Goal: Find specific page/section: Find specific page/section

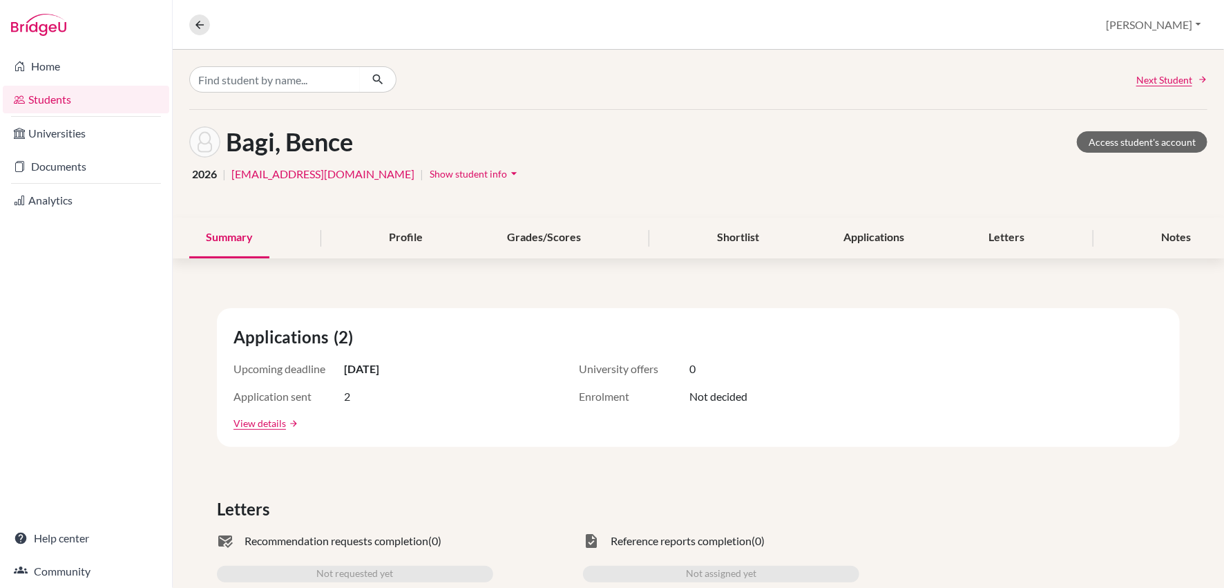
click at [68, 104] on link "Students" at bounding box center [86, 100] width 166 height 28
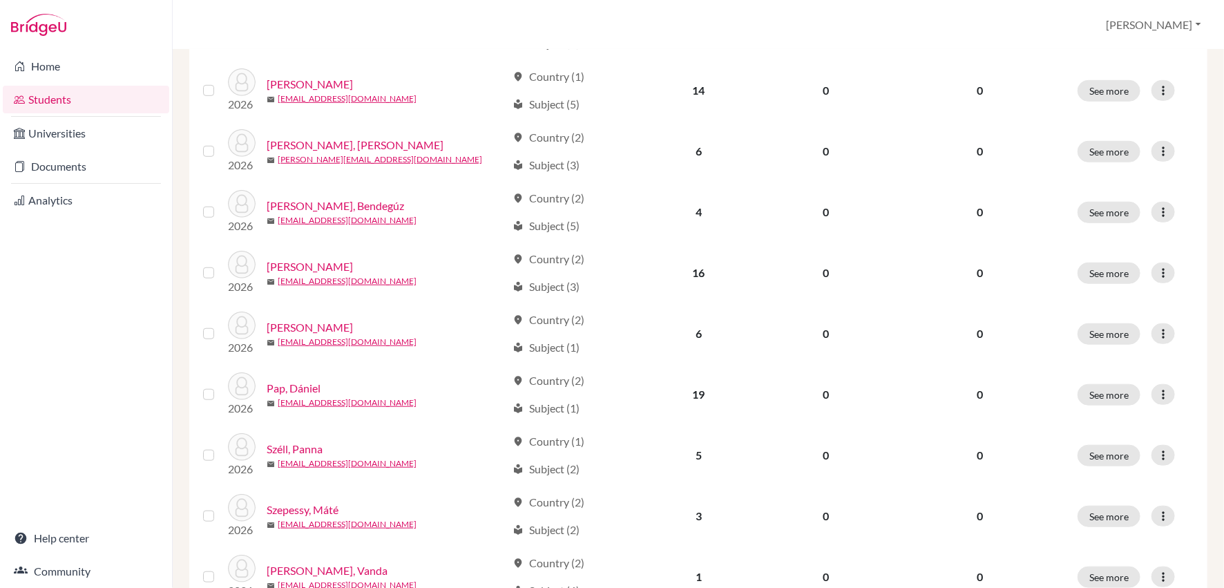
scroll to position [511, 0]
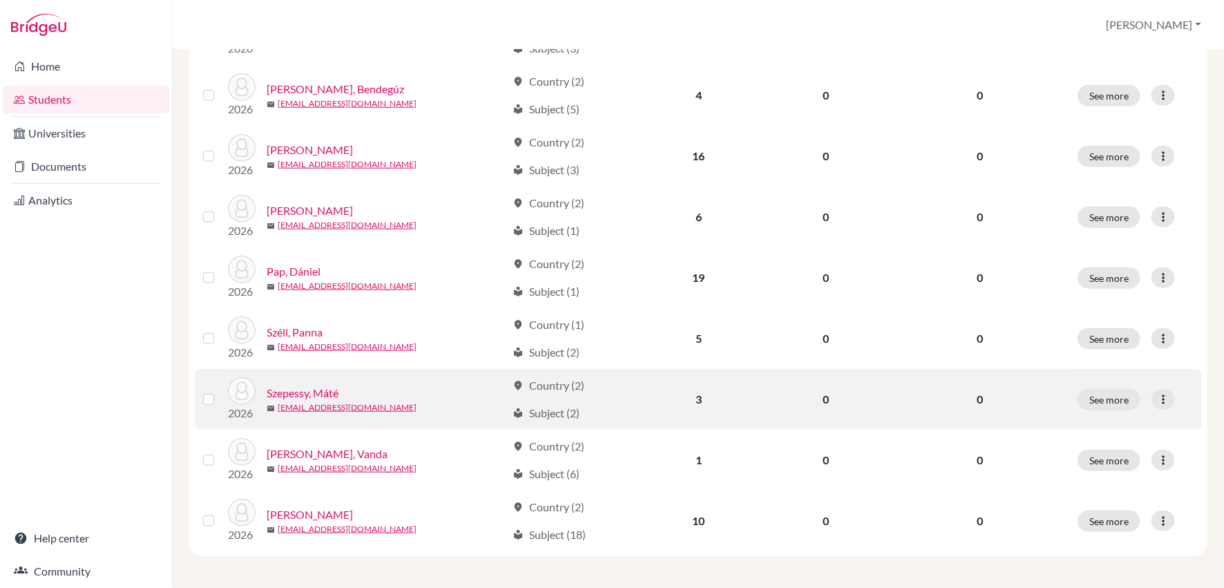
click at [323, 392] on link "Szepessy, Máté" at bounding box center [303, 393] width 72 height 17
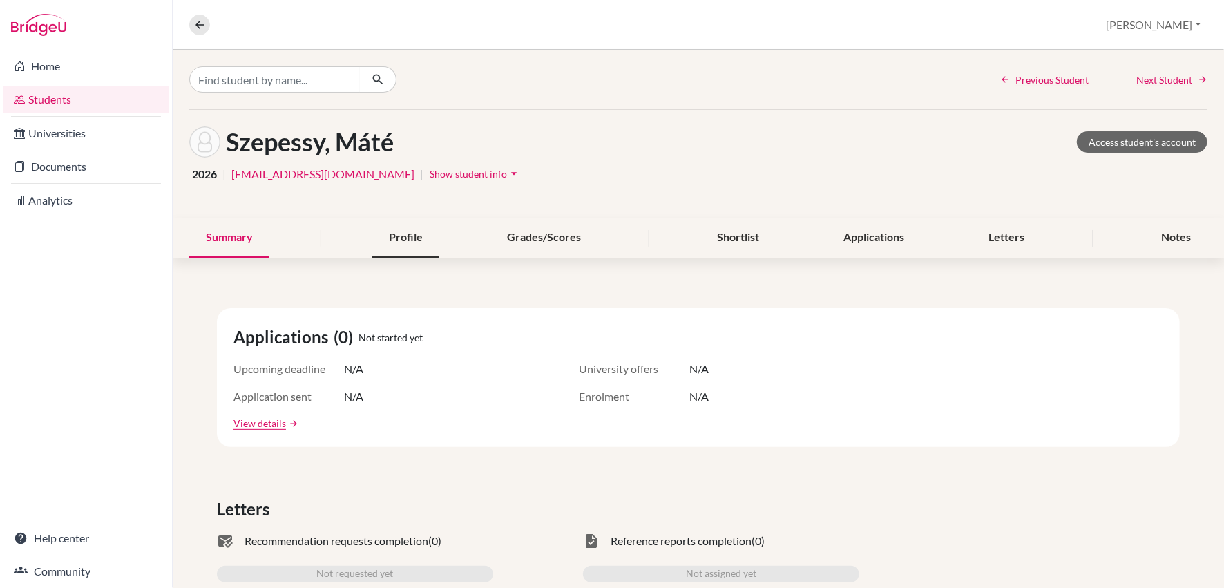
click at [402, 238] on div "Profile" at bounding box center [405, 238] width 67 height 41
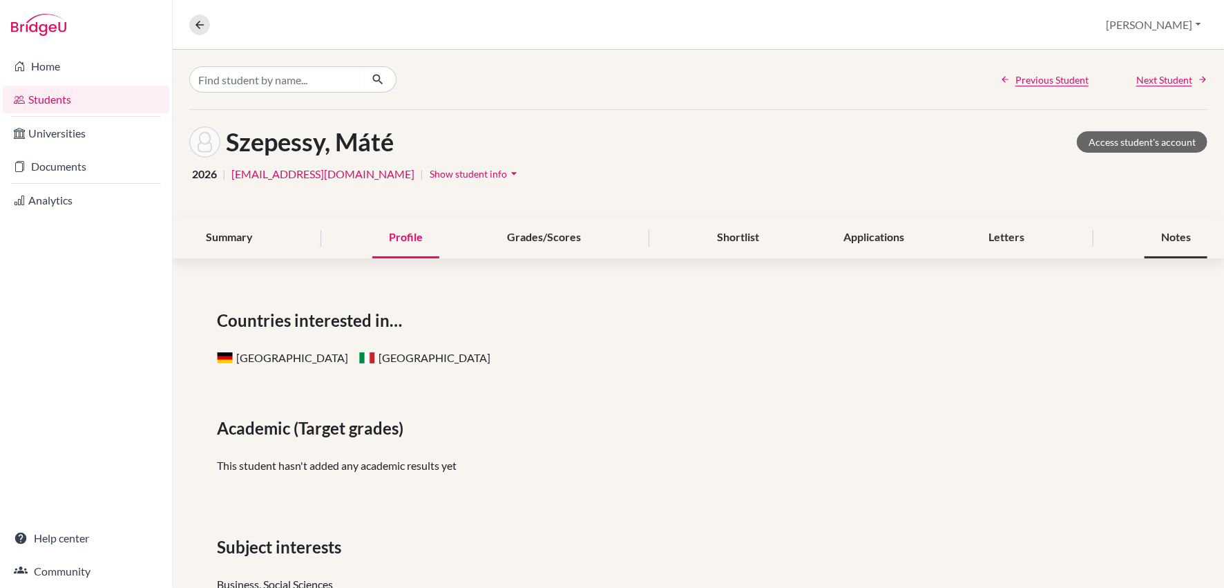
click at [1171, 240] on div "Notes" at bounding box center [1175, 238] width 63 height 41
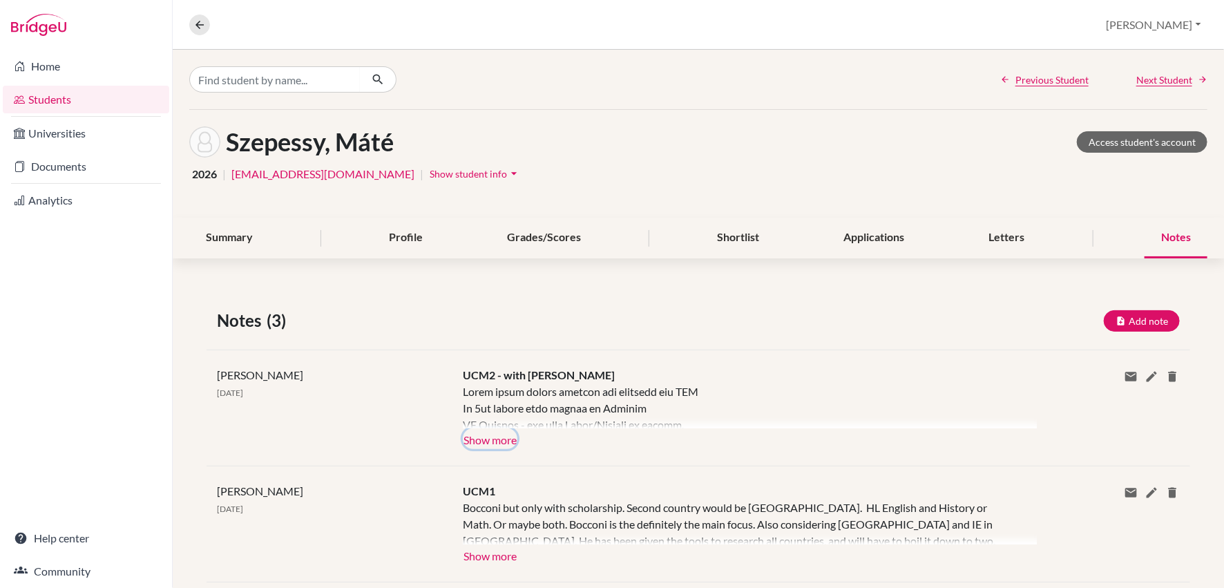
click at [507, 445] on button "Show more" at bounding box center [490, 438] width 55 height 21
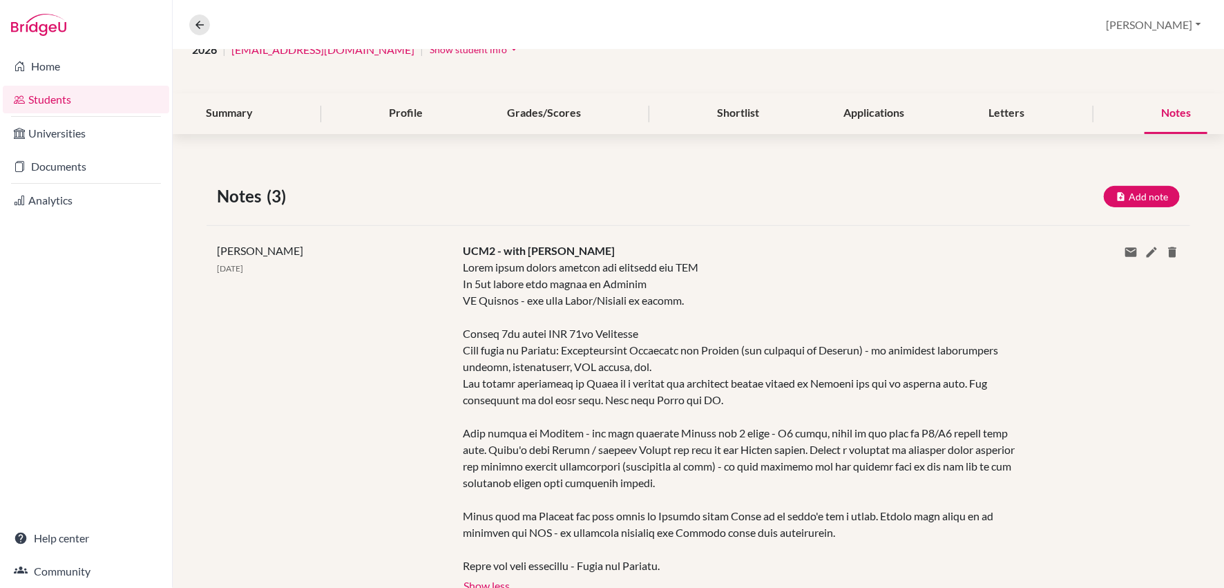
scroll to position [125, 0]
click at [744, 125] on div "Shortlist" at bounding box center [738, 113] width 75 height 41
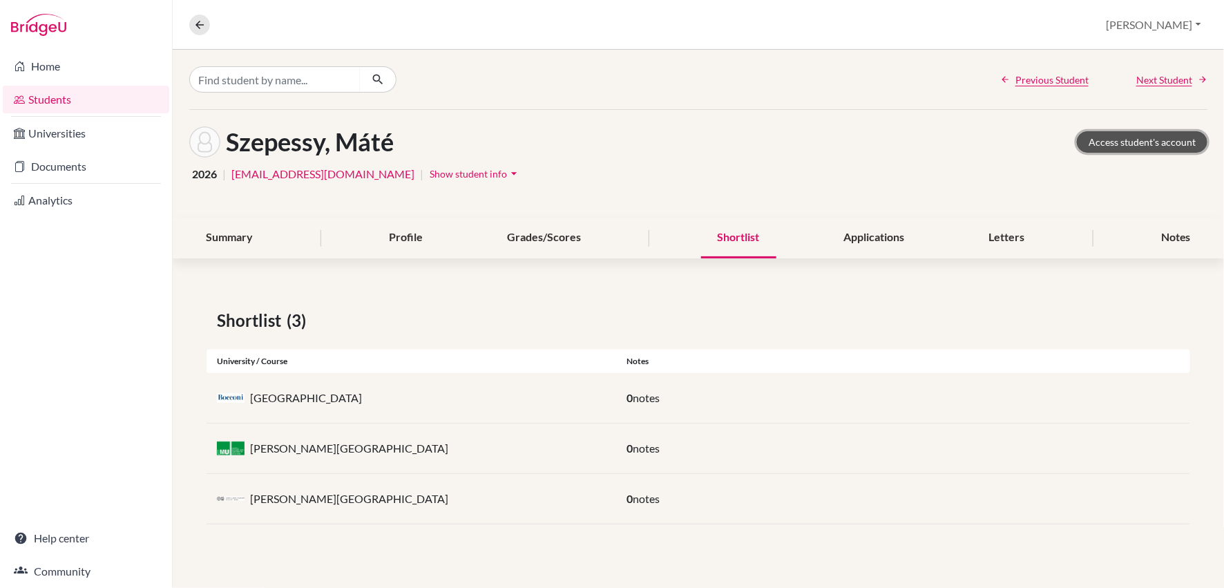
click at [1158, 137] on link "Access student's account" at bounding box center [1142, 141] width 131 height 21
